Goal: Navigation & Orientation: Find specific page/section

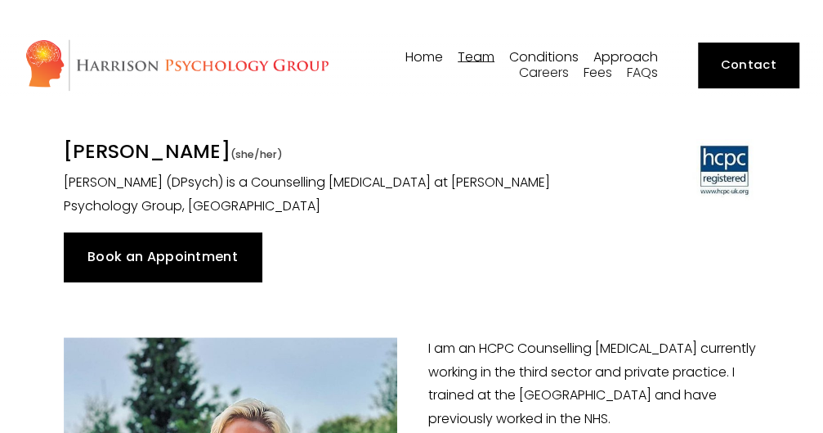
click at [476, 54] on span "Team" at bounding box center [476, 57] width 37 height 13
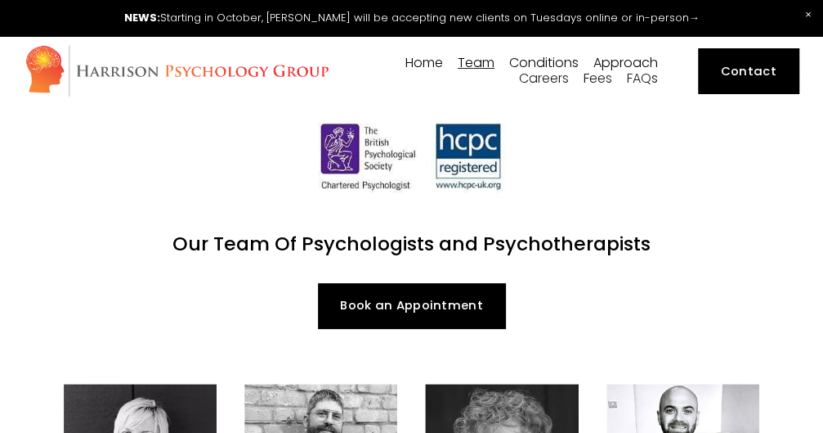
click at [773, 66] on link "Contact" at bounding box center [748, 70] width 100 height 45
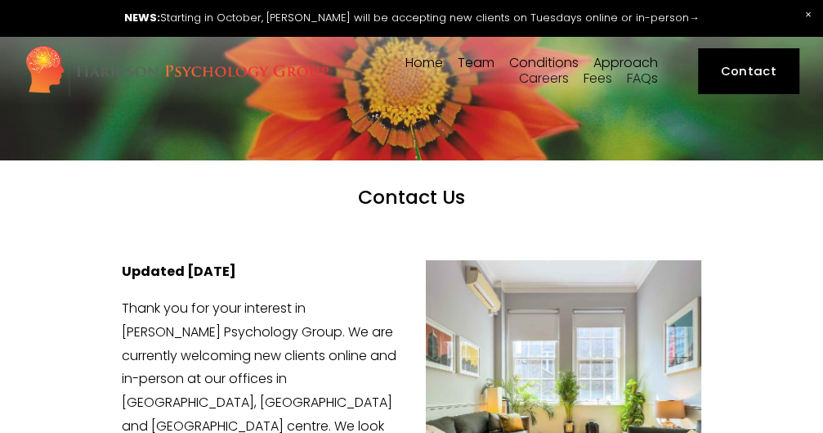
click at [432, 65] on link "Home" at bounding box center [425, 64] width 38 height 16
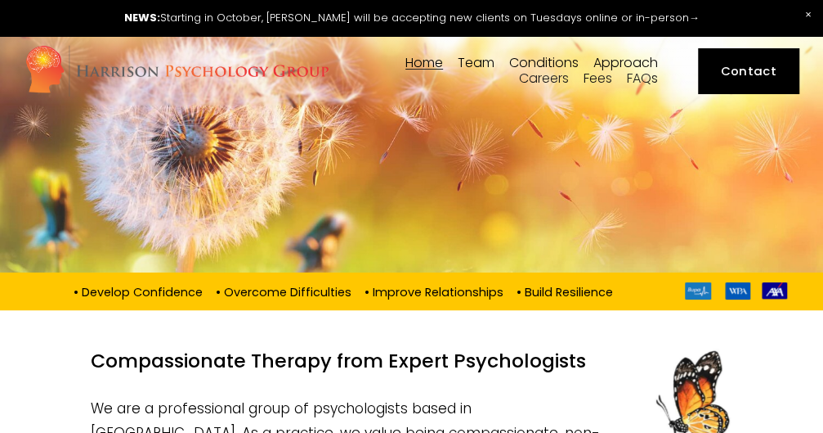
click at [488, 56] on span "Team" at bounding box center [476, 62] width 37 height 13
click at [0, 0] on span "[PERSON_NAME]" at bounding box center [0, 0] width 0 height 0
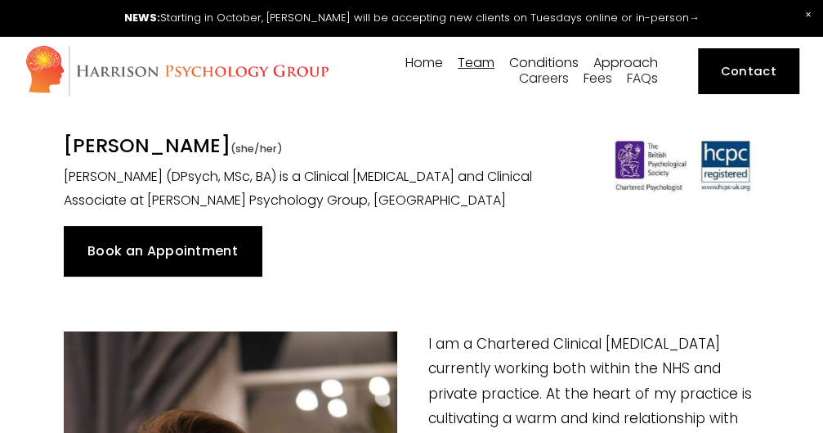
click at [428, 58] on link "Home" at bounding box center [425, 64] width 38 height 16
